Goal: Information Seeking & Learning: Learn about a topic

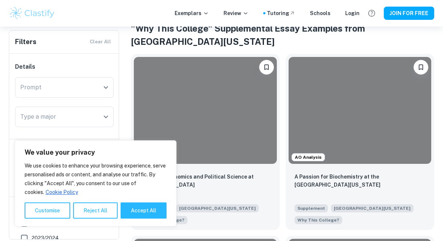
scroll to position [163, 0]
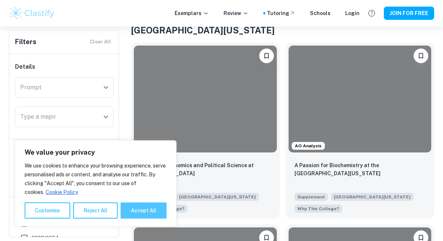
click at [135, 208] on button "Accept All" at bounding box center [144, 211] width 46 height 16
checkbox input "true"
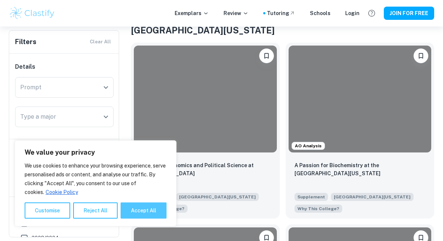
checkbox input "true"
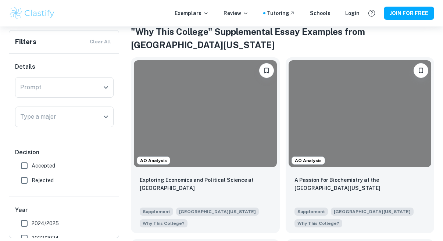
scroll to position [151, 0]
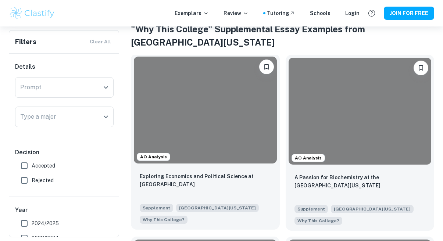
click at [231, 151] on div at bounding box center [205, 110] width 143 height 107
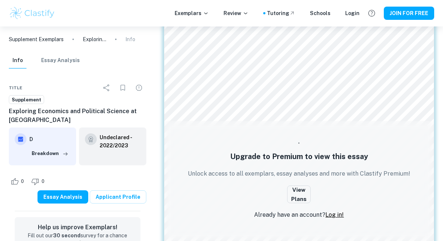
scroll to position [110, 0]
